Goal: Task Accomplishment & Management: Use online tool/utility

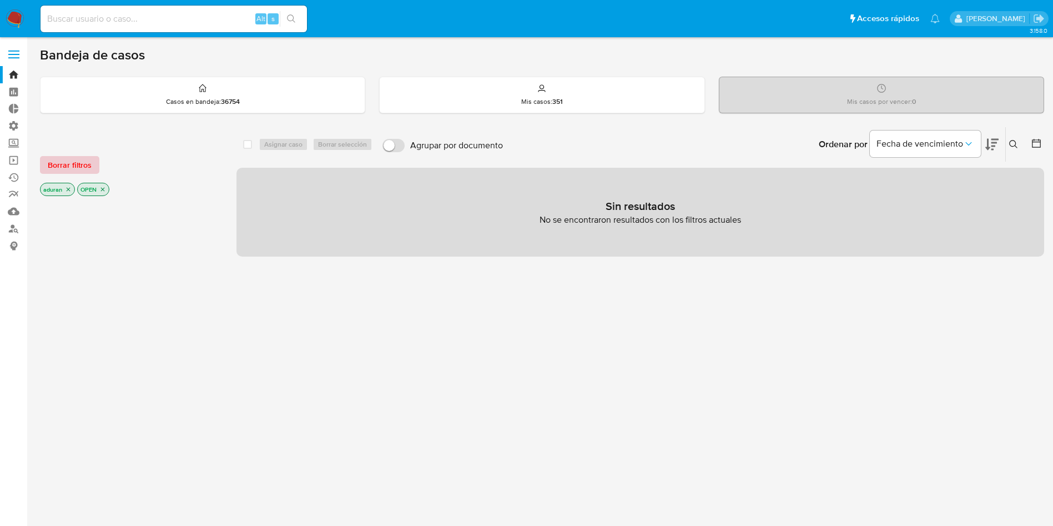
click at [53, 164] on span "Borrar filtros" at bounding box center [70, 165] width 44 height 16
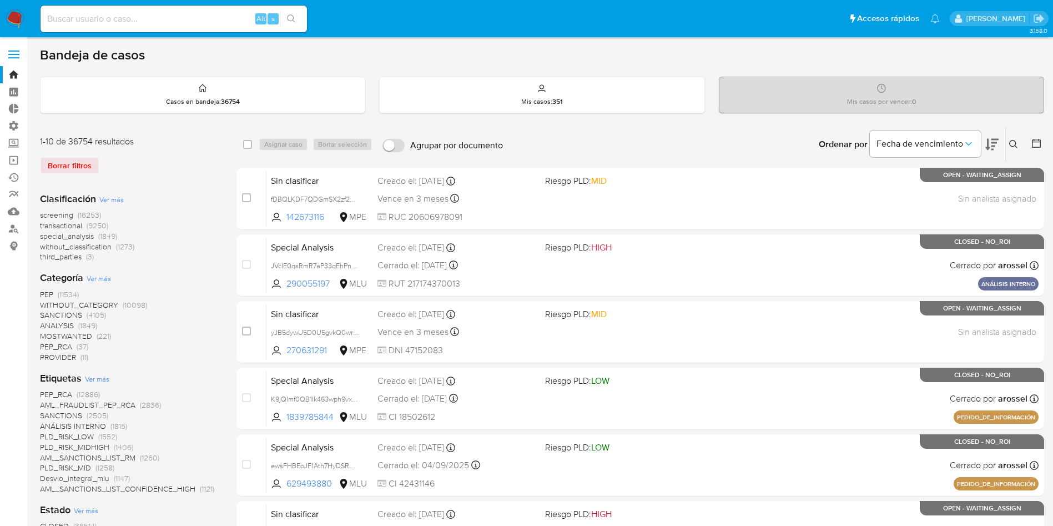
click at [1027, 140] on div at bounding box center [1034, 144] width 20 height 34
click at [1033, 143] on icon at bounding box center [1036, 143] width 11 height 11
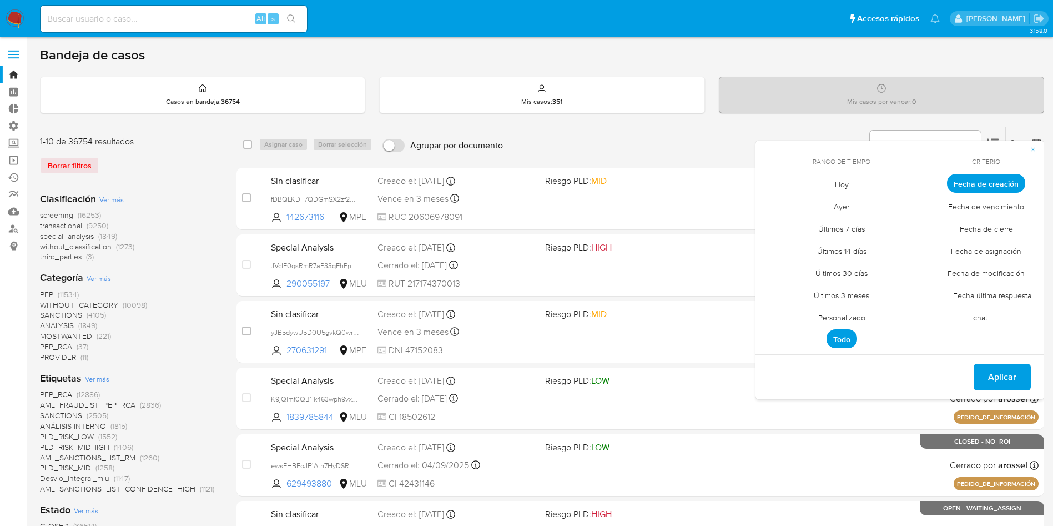
click at [977, 229] on span "Fecha de cierre" at bounding box center [986, 228] width 77 height 23
click at [849, 314] on span "Personalizado" at bounding box center [841, 317] width 70 height 23
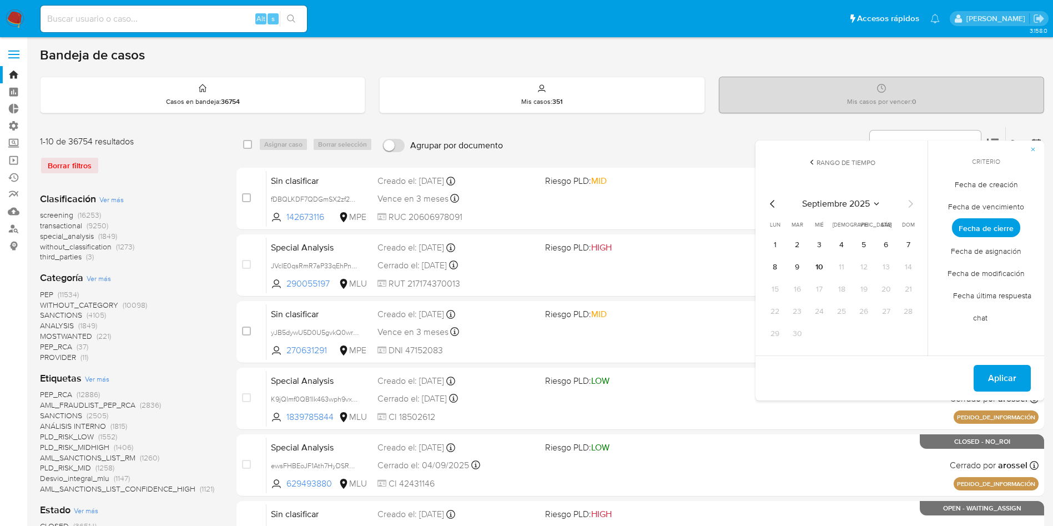
click at [775, 206] on icon "Mes anterior" at bounding box center [772, 203] width 13 height 13
click at [869, 242] on button "1" at bounding box center [864, 245] width 18 height 18
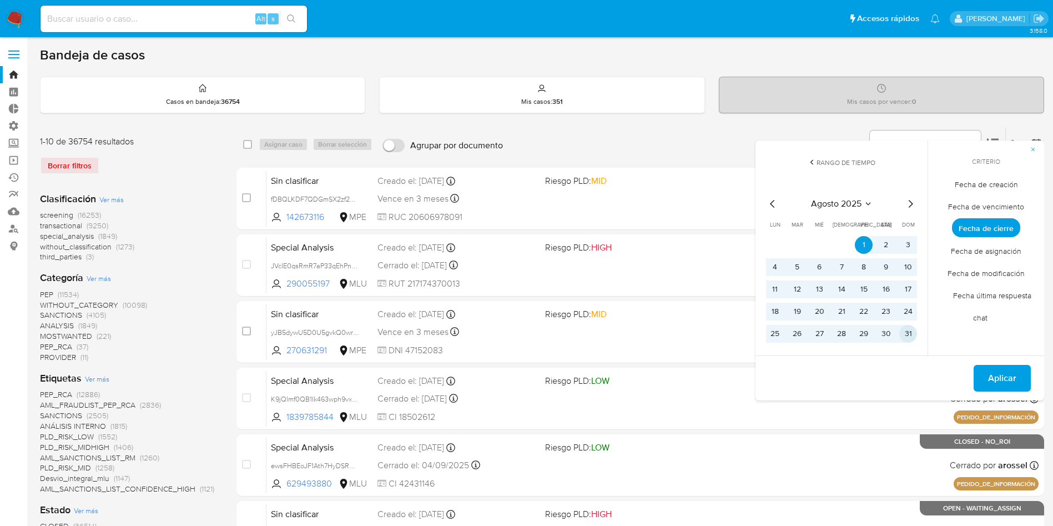
click at [914, 335] on button "31" at bounding box center [908, 334] width 18 height 18
click at [991, 379] on span "Aplicar" at bounding box center [1002, 378] width 28 height 24
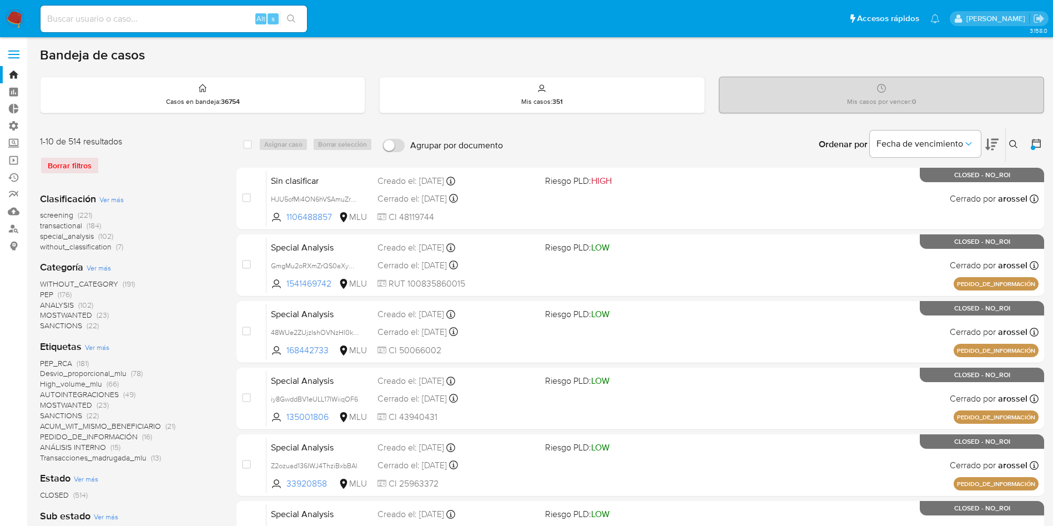
click at [118, 201] on span "Ver más" at bounding box center [111, 199] width 24 height 10
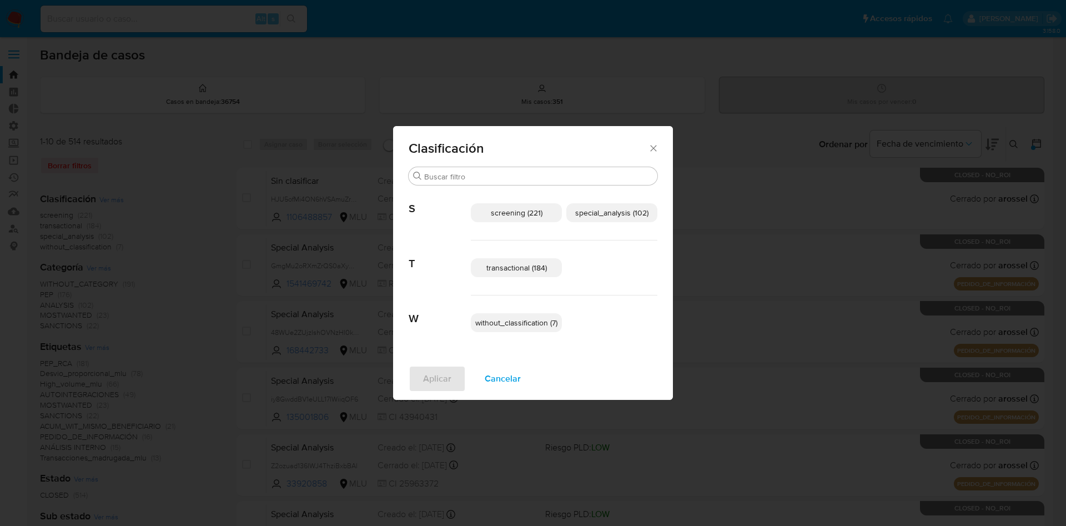
click at [503, 262] on span "transactional (184)" at bounding box center [516, 267] width 60 height 11
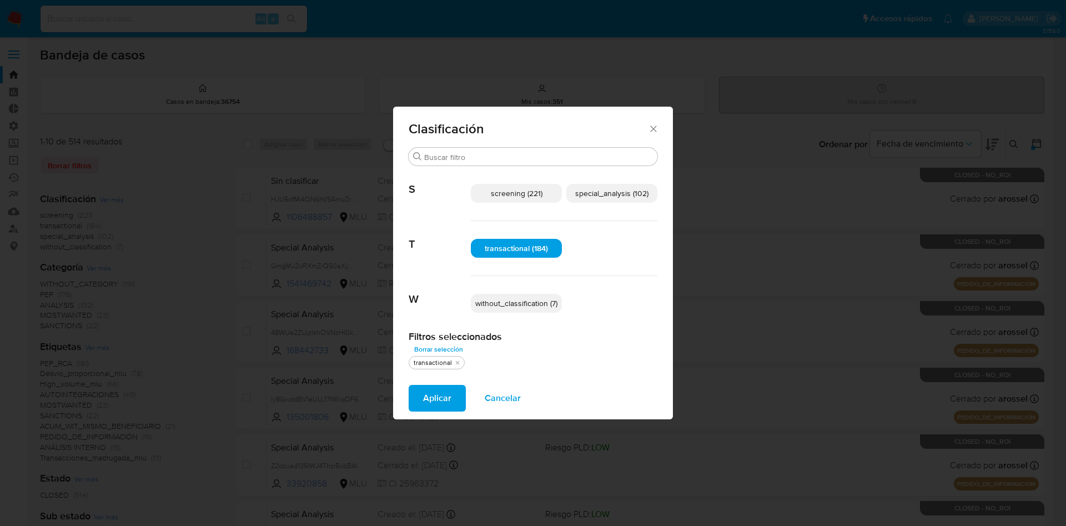
click at [639, 193] on span "special_analysis (102)" at bounding box center [611, 193] width 73 height 11
click at [426, 410] on span "Aplicar" at bounding box center [437, 398] width 28 height 24
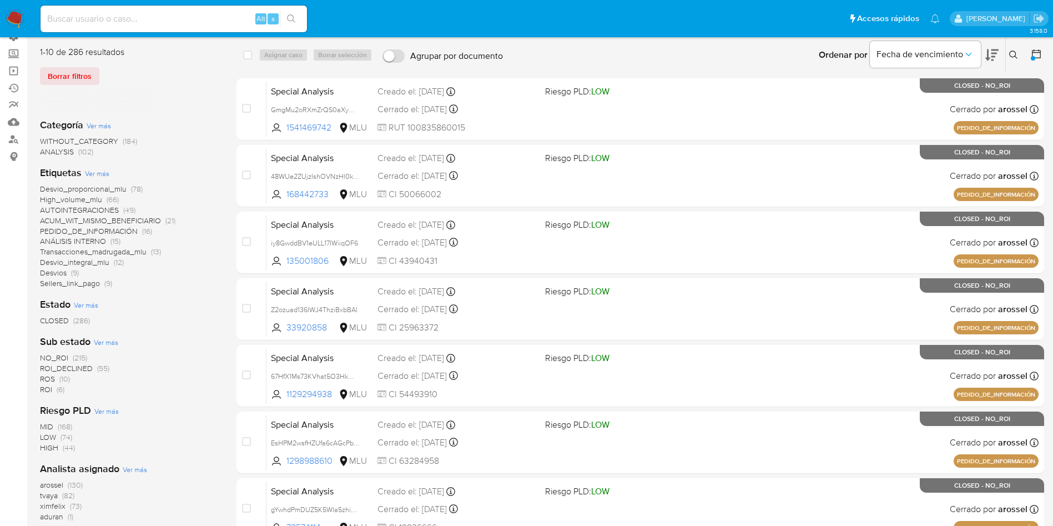
scroll to position [90, 0]
